Goal: Task Accomplishment & Management: Manage account settings

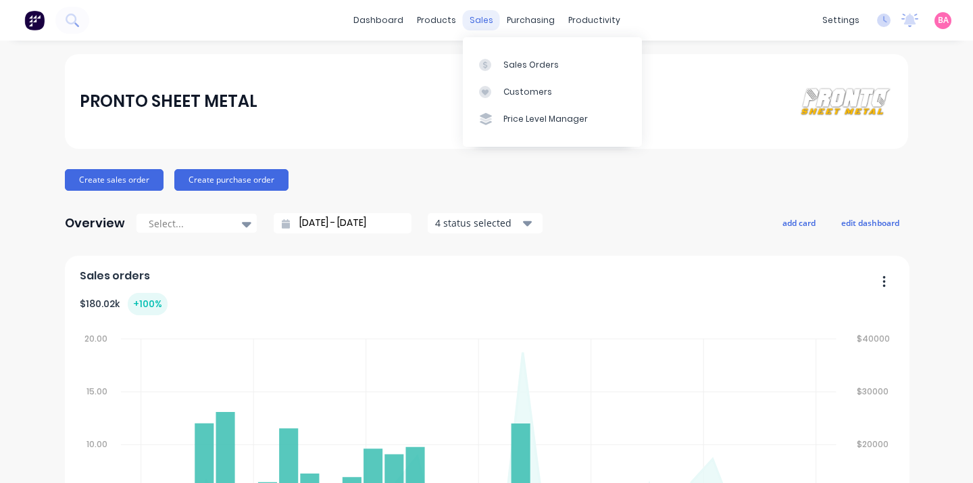
click at [474, 20] on div "sales" at bounding box center [481, 20] width 37 height 20
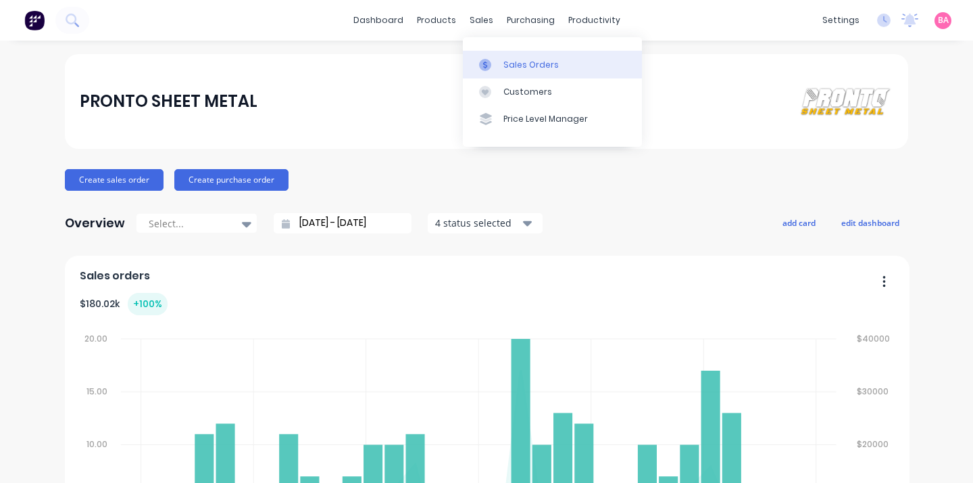
click at [513, 59] on div "Sales Orders" at bounding box center [530, 65] width 55 height 12
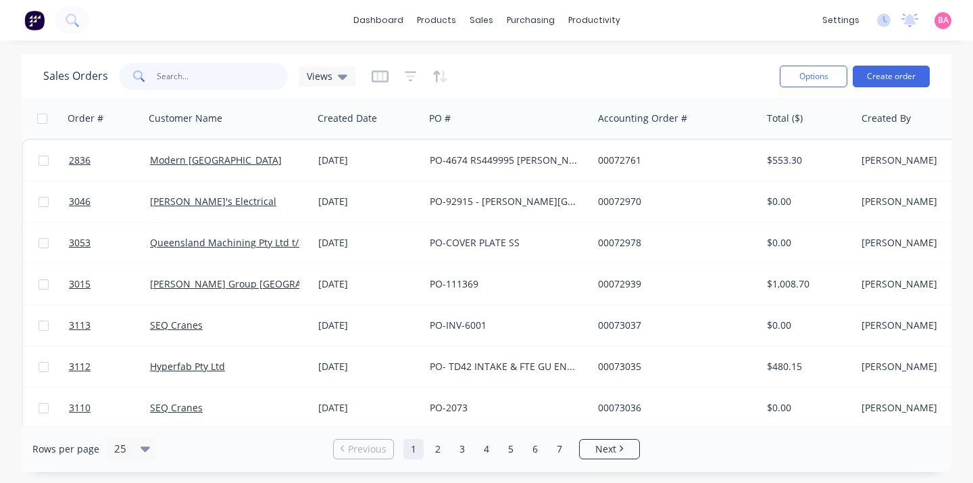
click at [241, 82] on input "text" at bounding box center [223, 76] width 132 height 27
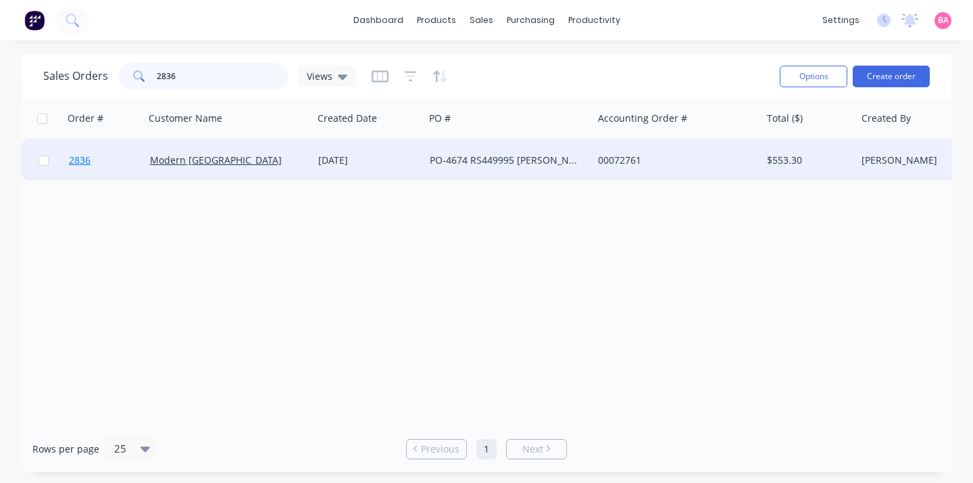
type input "2836"
click at [80, 162] on span "2836" at bounding box center [80, 160] width 22 height 14
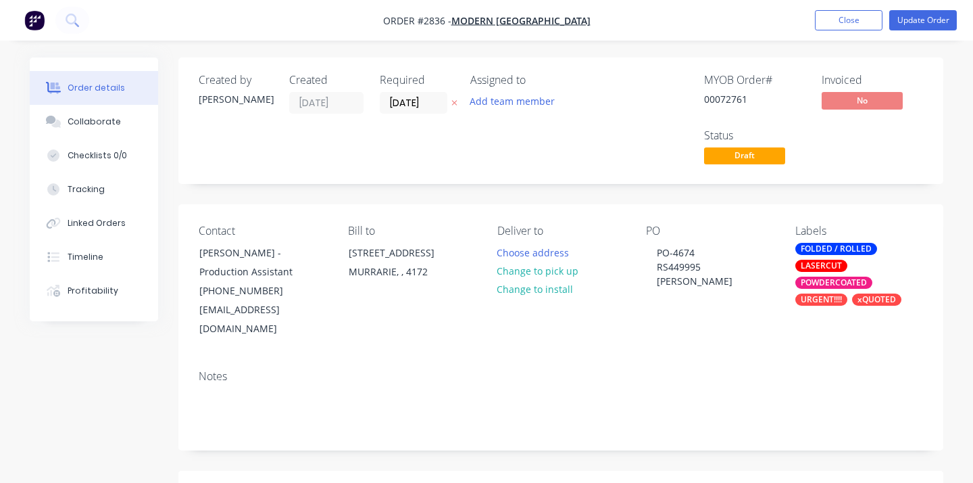
type input "$503.00"
click at [534, 270] on button "Change to pick up" at bounding box center [537, 271] width 96 height 18
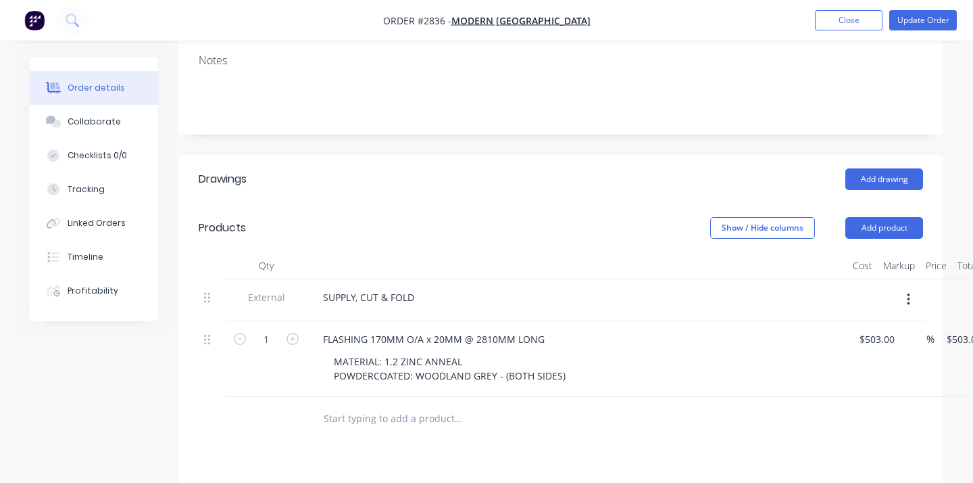
scroll to position [316, 0]
click at [108, 126] on div "Collaborate" at bounding box center [94, 122] width 53 height 12
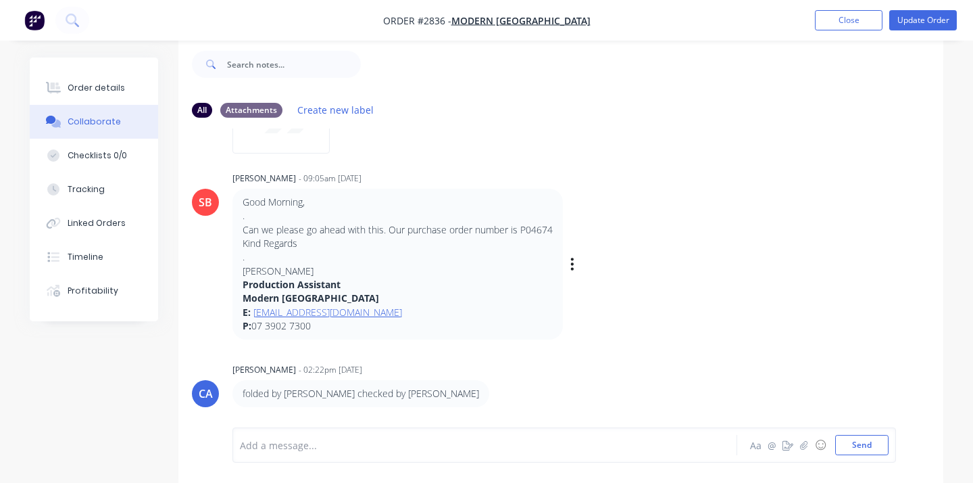
scroll to position [20, 0]
click at [84, 88] on div "Order details" at bounding box center [96, 88] width 57 height 12
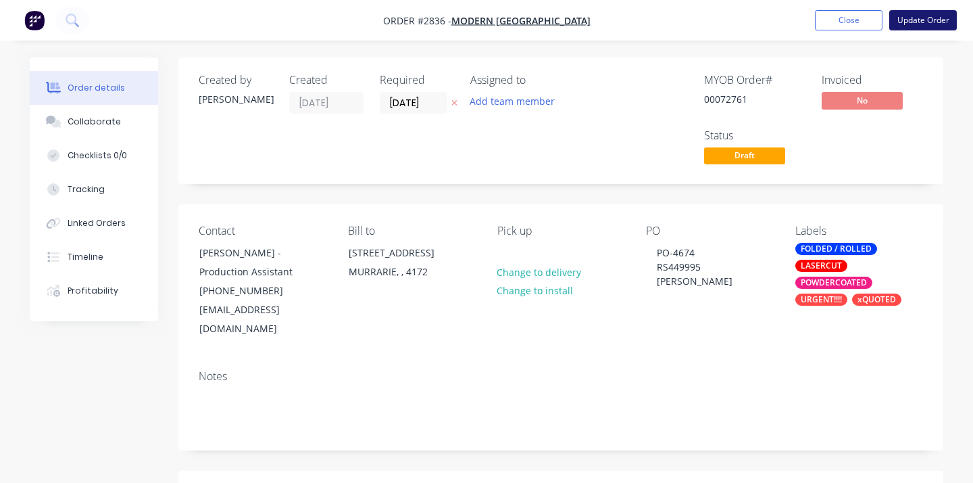
click at [927, 21] on button "Update Order" at bounding box center [923, 20] width 68 height 20
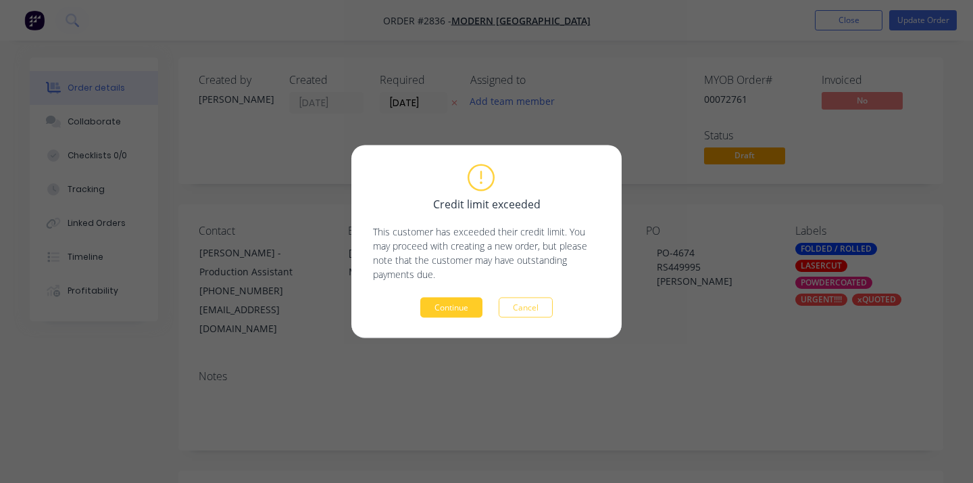
click at [441, 308] on button "Continue" at bounding box center [451, 307] width 62 height 20
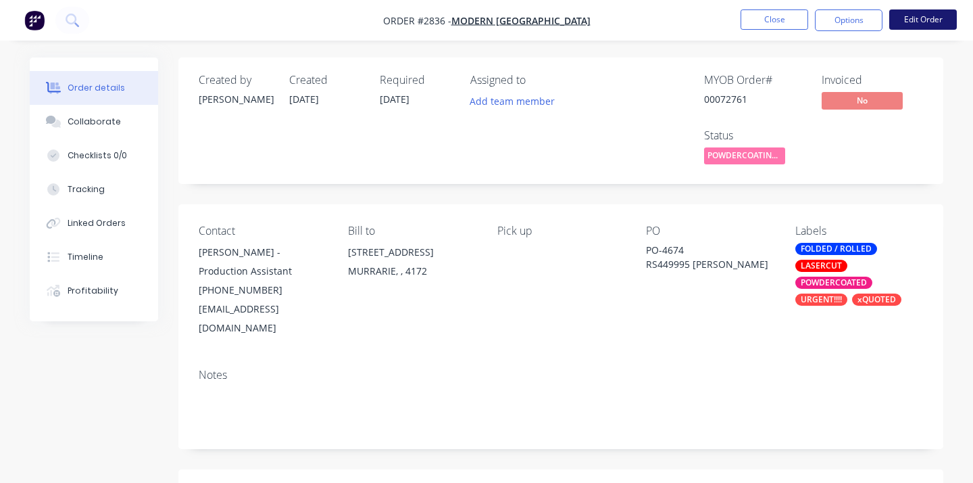
click at [929, 19] on button "Edit Order" at bounding box center [923, 19] width 68 height 20
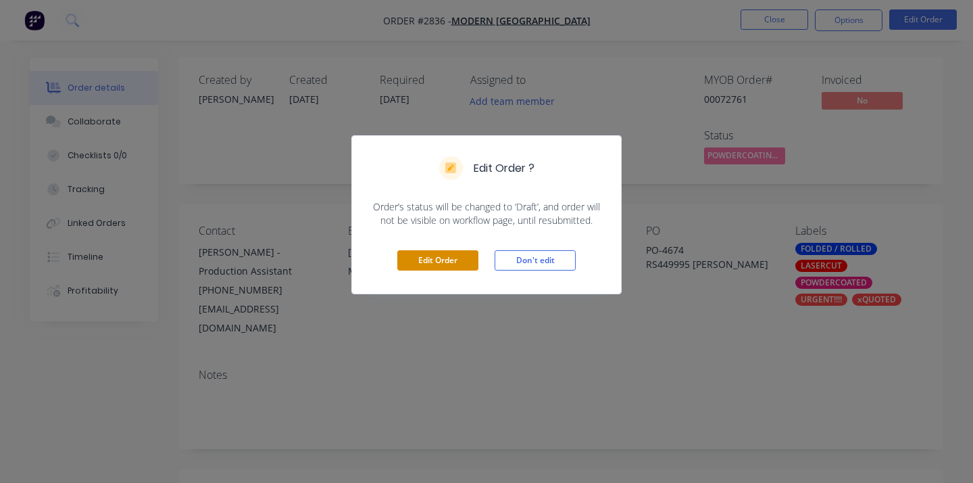
click at [447, 262] on button "Edit Order" at bounding box center [437, 260] width 81 height 20
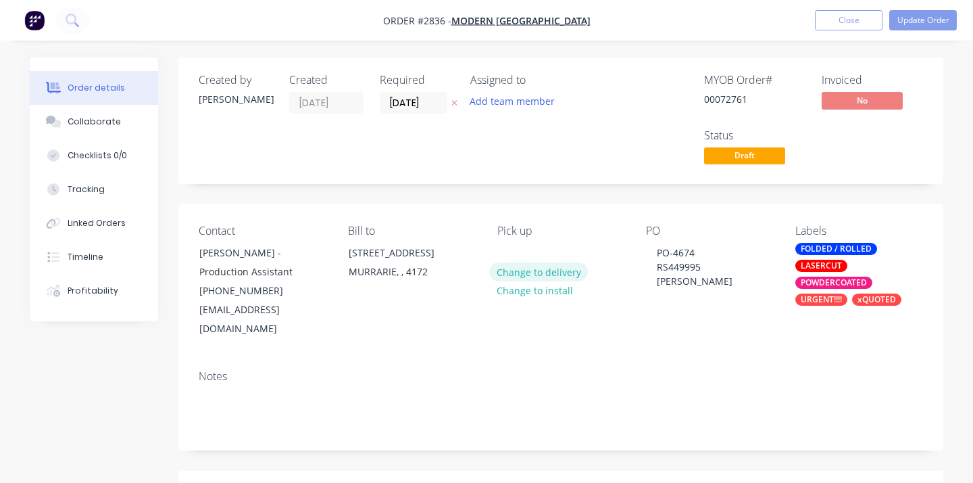
type input "$503.00"
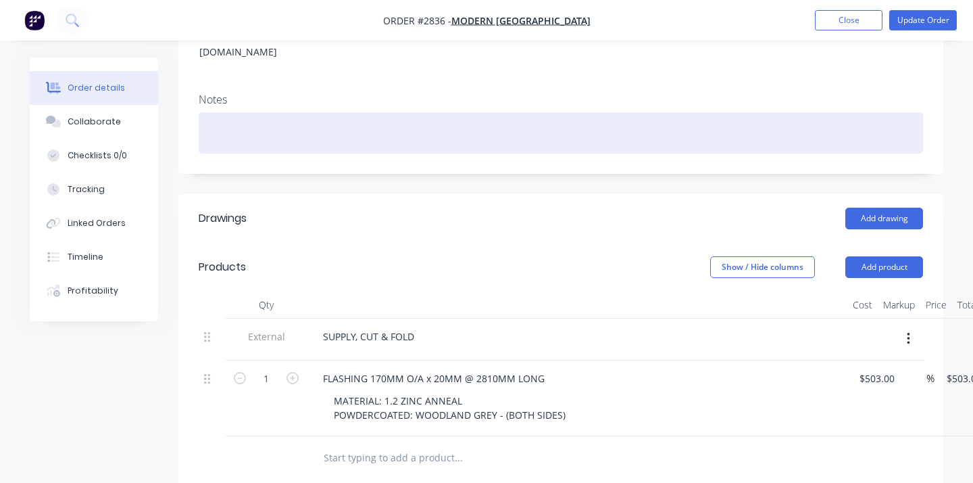
scroll to position [280, 0]
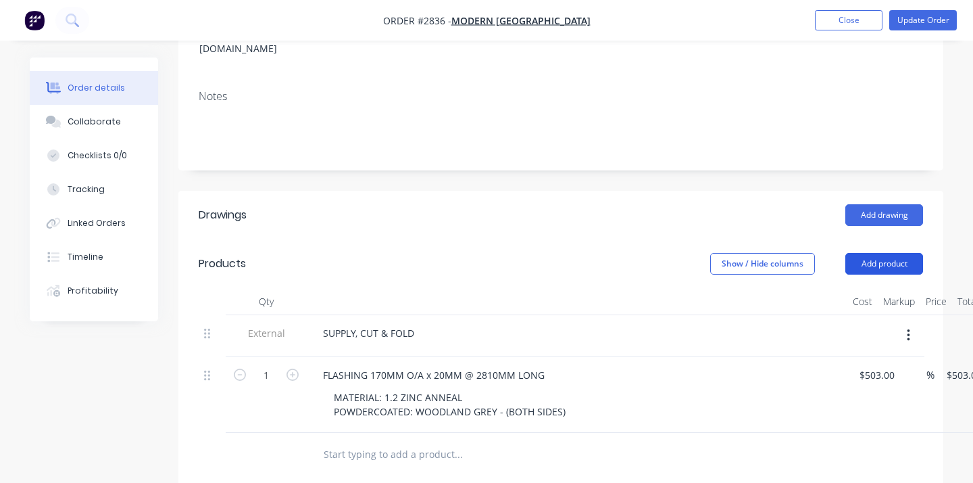
click at [889, 253] on button "Add product" at bounding box center [884, 264] width 78 height 22
click at [410, 441] on input "text" at bounding box center [458, 454] width 270 height 27
type input "s"
type input "S"
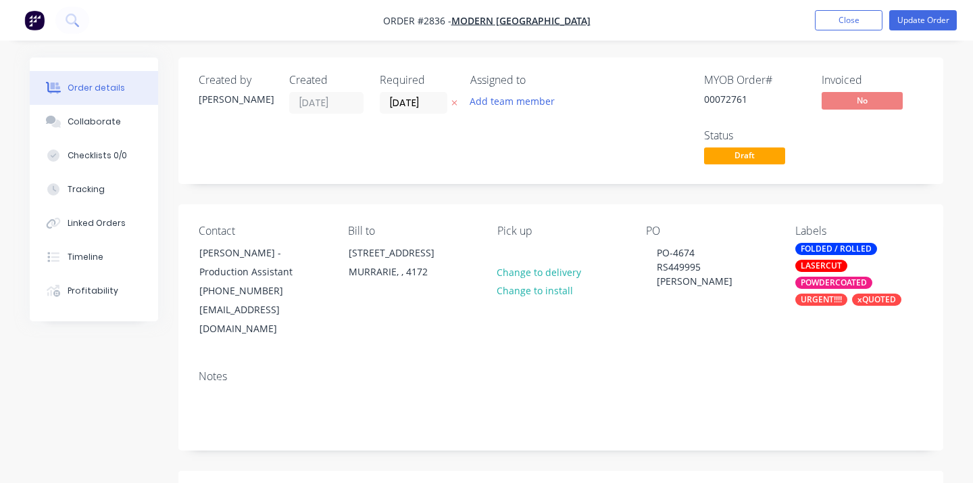
scroll to position [0, 0]
click at [922, 19] on button "Update Order" at bounding box center [923, 20] width 68 height 20
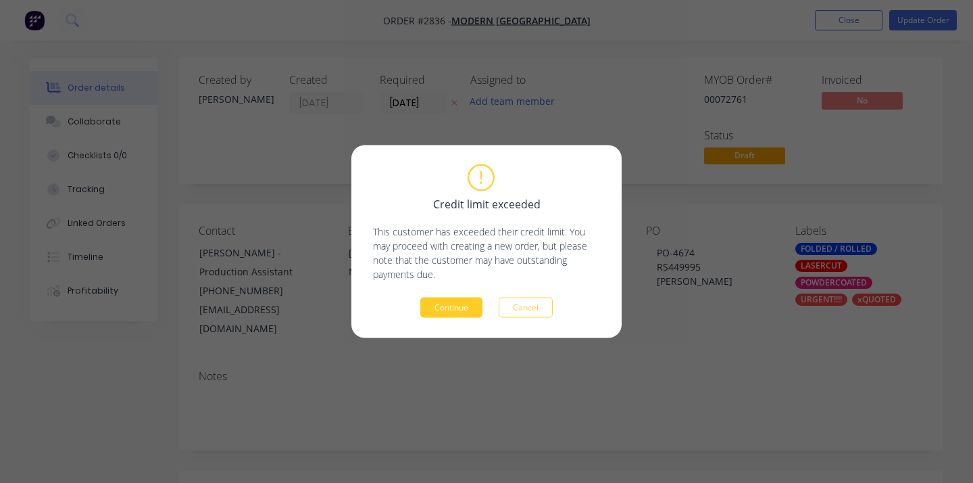
click at [455, 308] on button "Continue" at bounding box center [451, 307] width 62 height 20
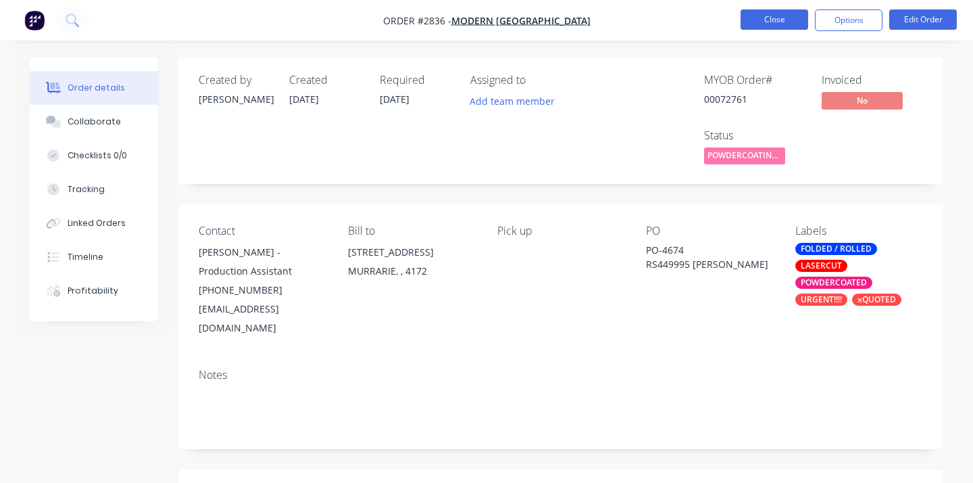
click at [785, 24] on button "Close" at bounding box center [775, 19] width 68 height 20
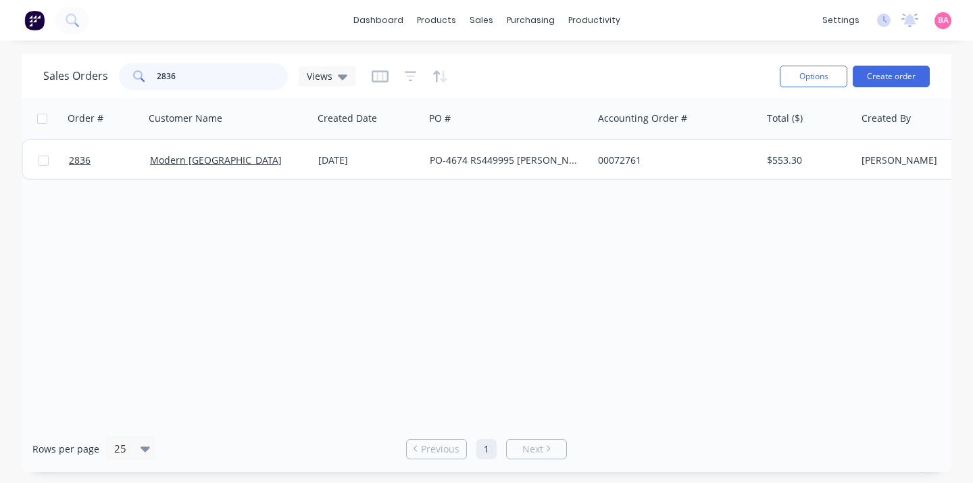
click at [207, 77] on input "2836" at bounding box center [223, 76] width 132 height 27
type input "2"
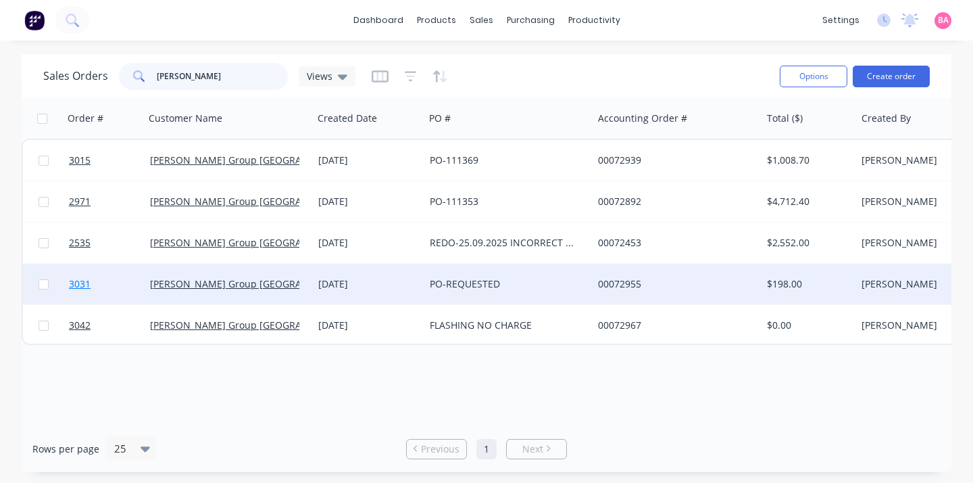
type input "[PERSON_NAME]"
click at [78, 282] on span "3031" at bounding box center [80, 284] width 22 height 14
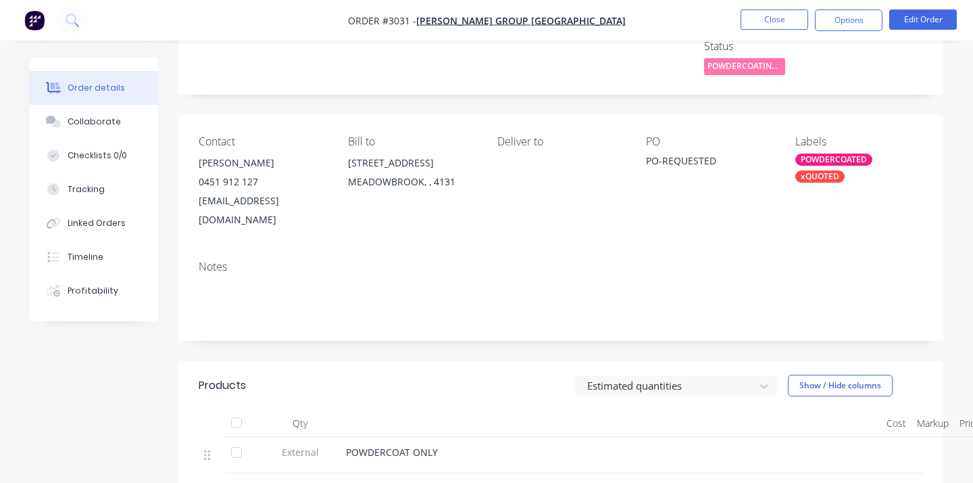
scroll to position [82, 0]
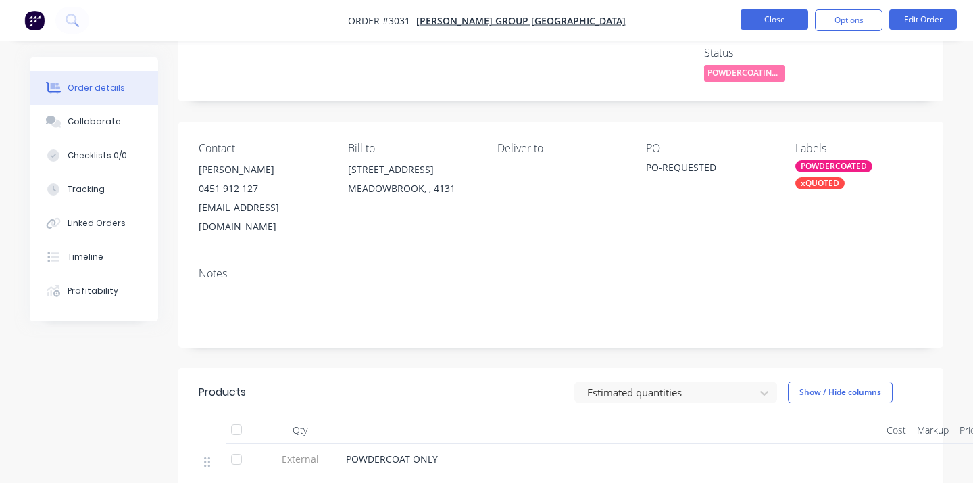
click at [781, 14] on button "Close" at bounding box center [775, 19] width 68 height 20
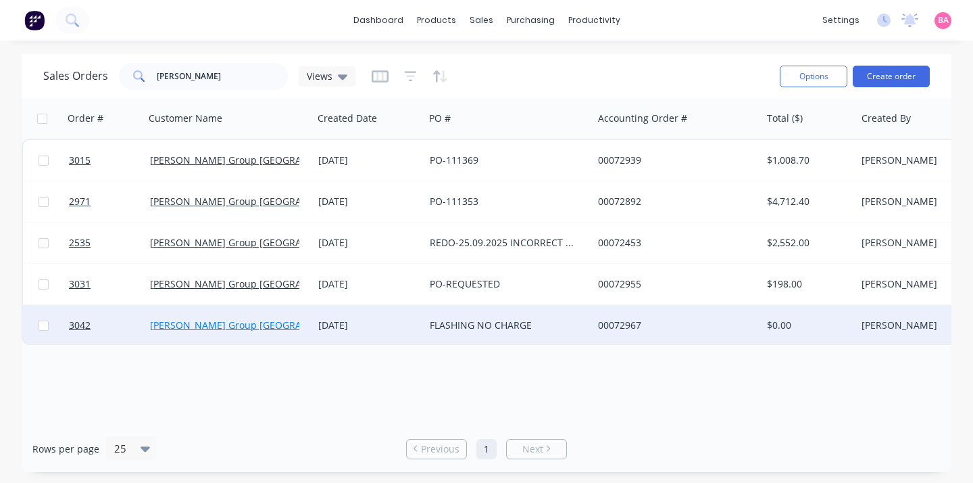
click at [182, 325] on link "[PERSON_NAME] Group [GEOGRAPHIC_DATA]" at bounding box center [251, 324] width 203 height 13
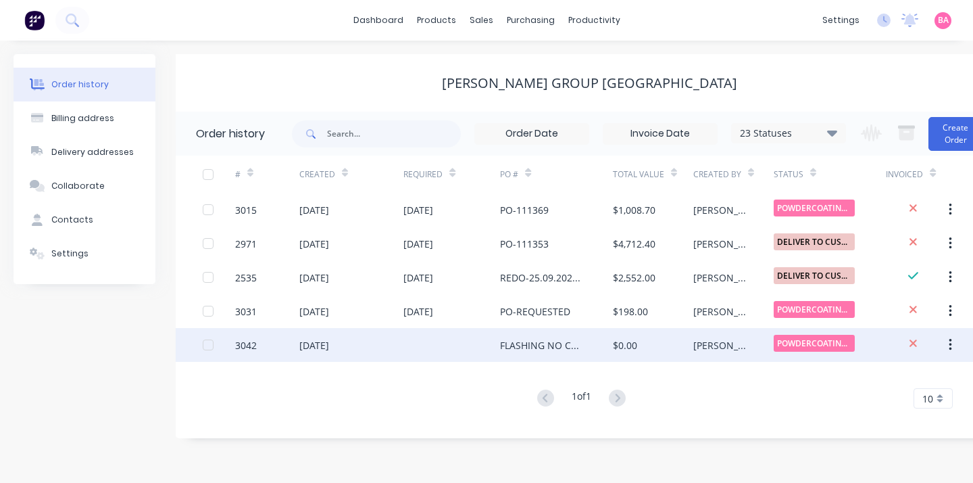
click at [329, 349] on div "[DATE]" at bounding box center [314, 345] width 30 height 14
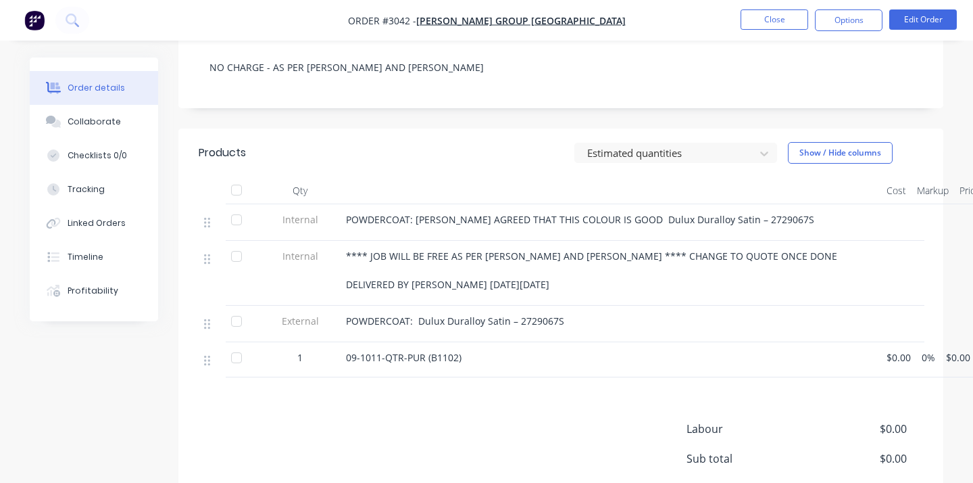
scroll to position [362, 0]
click at [114, 123] on div "Collaborate" at bounding box center [94, 122] width 53 height 12
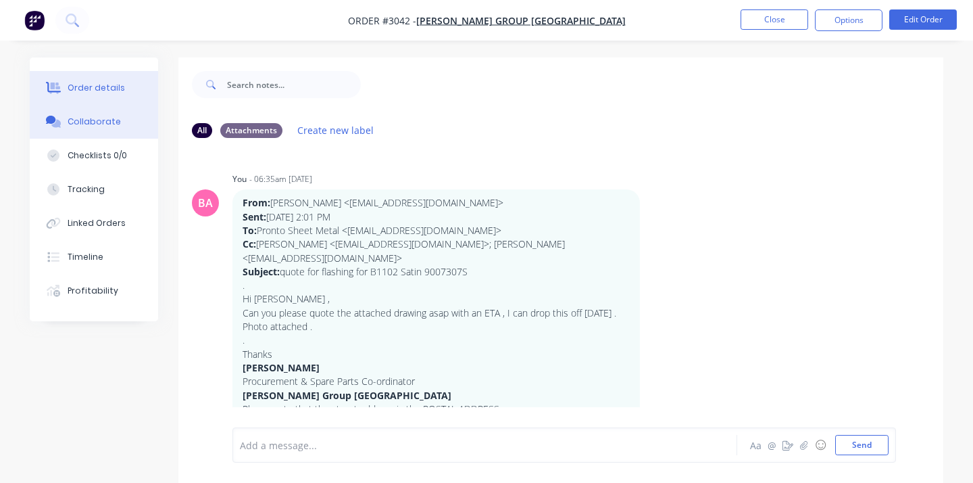
click at [97, 85] on div "Order details" at bounding box center [96, 88] width 57 height 12
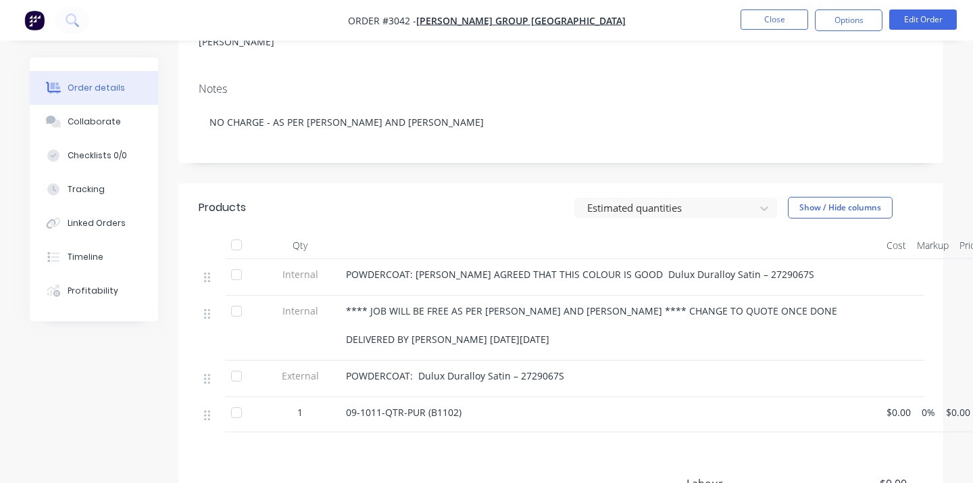
scroll to position [307, 0]
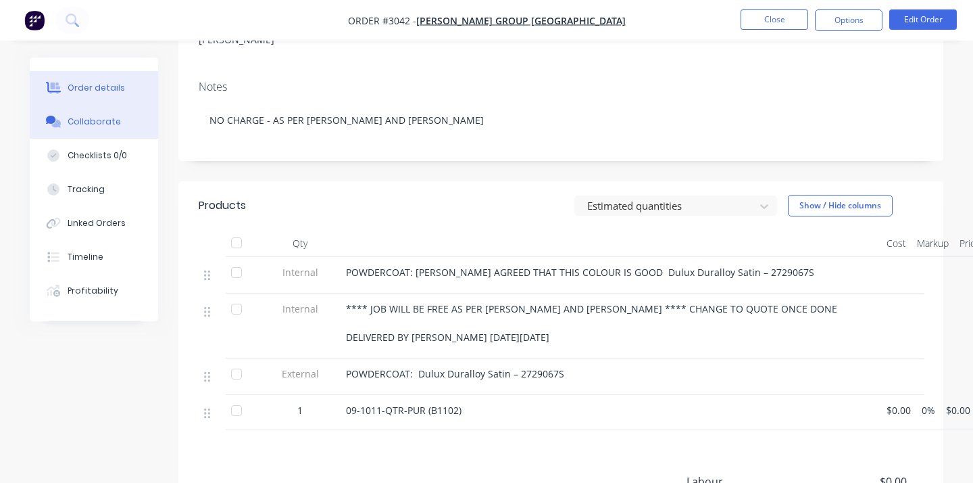
click at [106, 119] on div "Collaborate" at bounding box center [94, 122] width 53 height 12
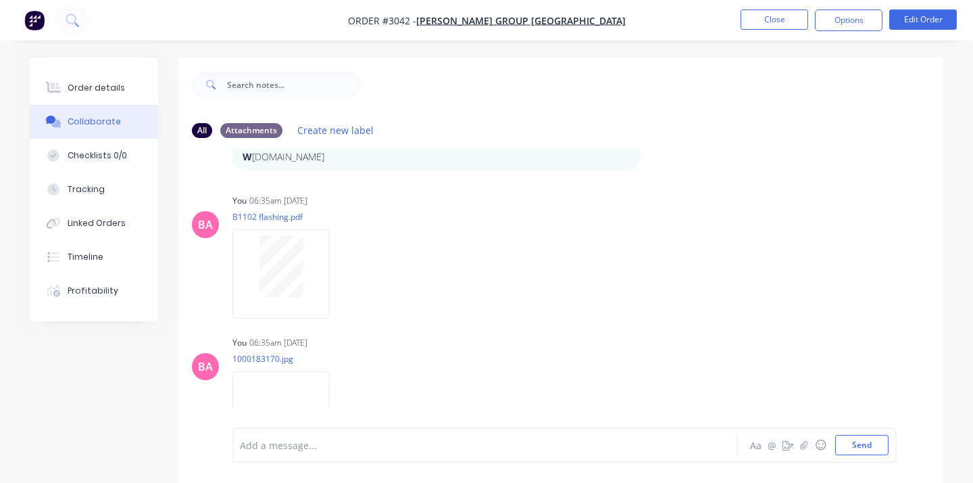
scroll to position [312, 0]
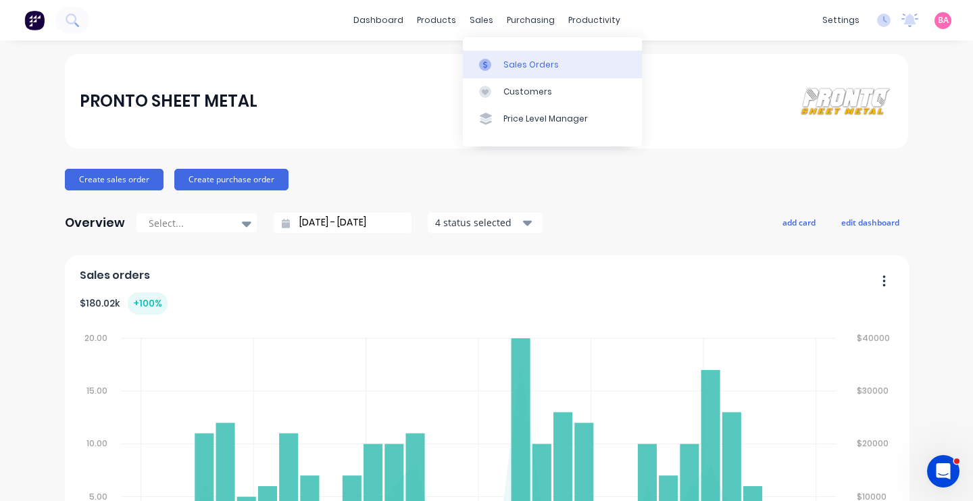
click at [487, 62] on icon at bounding box center [485, 65] width 12 height 12
